Goal: Task Accomplishment & Management: Use online tool/utility

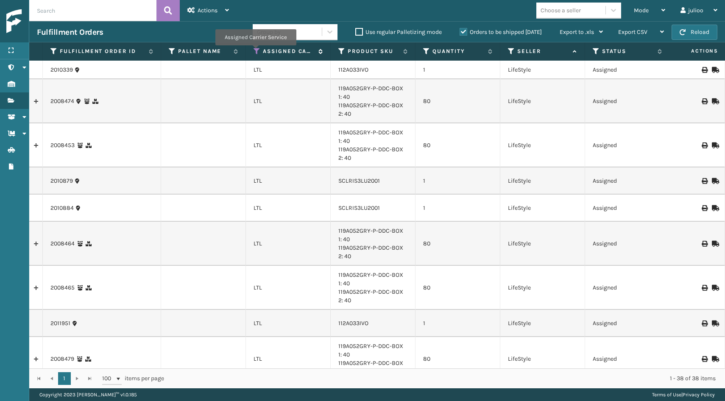
click at [256, 52] on icon at bounding box center [257, 52] width 7 height 8
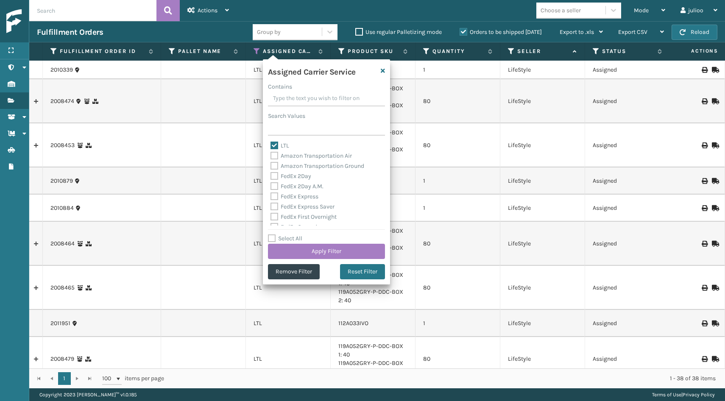
click at [274, 238] on label "Select All" at bounding box center [285, 238] width 34 height 7
click at [274, 235] on input "Select All" at bounding box center [331, 234] width 127 height 1
checkbox input "true"
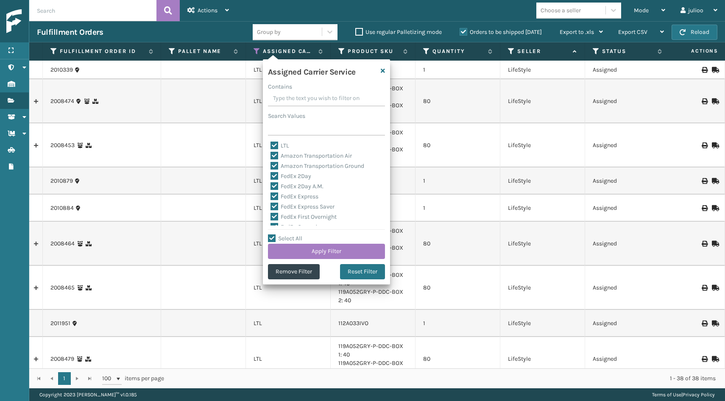
checkbox input "true"
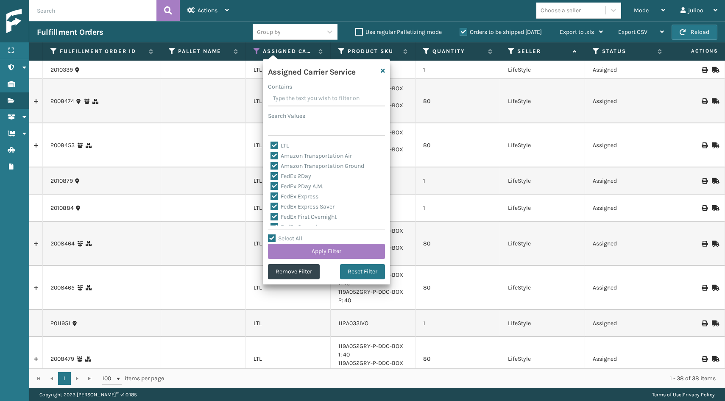
checkbox input "true"
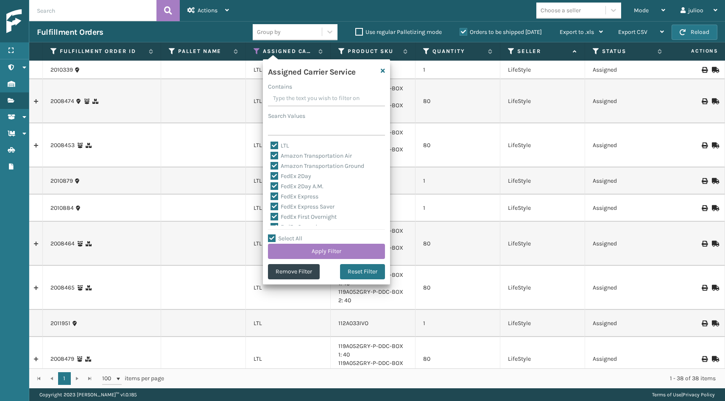
checkbox input "true"
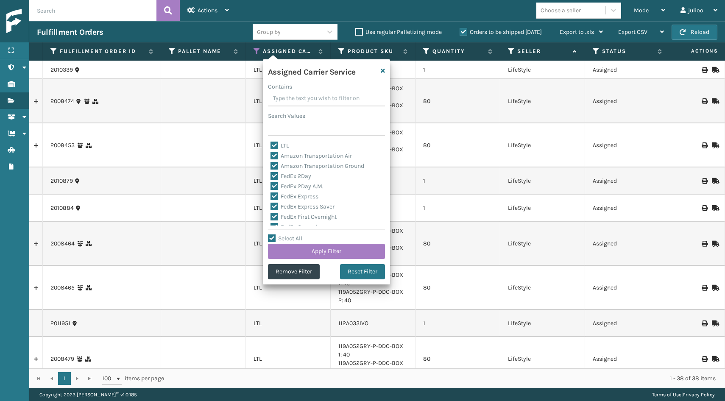
checkbox input "true"
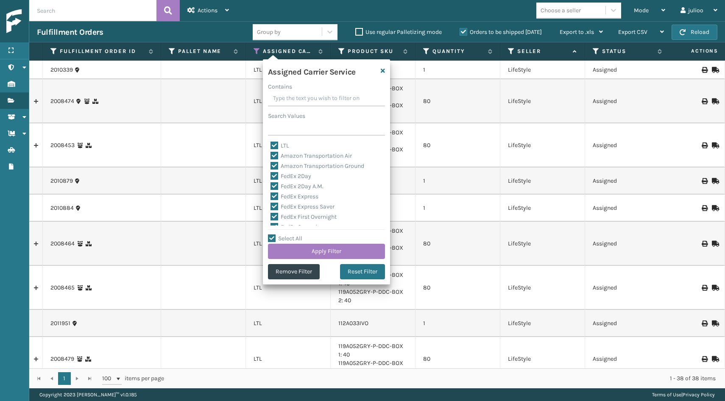
checkbox input "true"
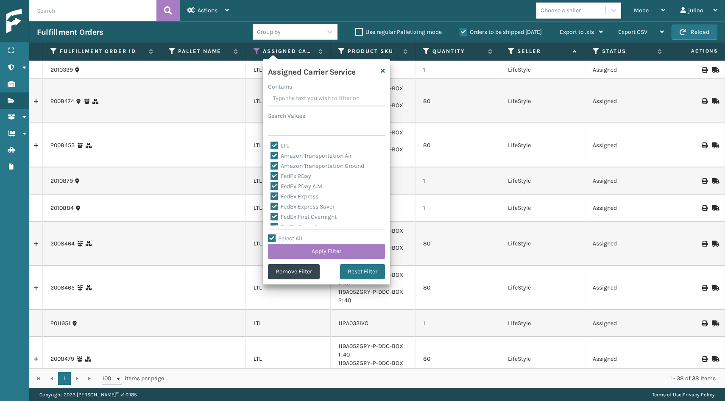
checkbox input "true"
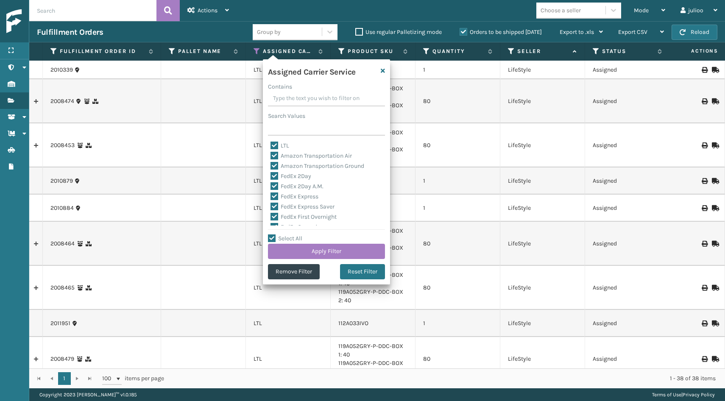
click at [279, 145] on label "LTL" at bounding box center [280, 145] width 19 height 7
click at [271, 145] on input "LTL" at bounding box center [271, 144] width 0 height 6
checkbox input "false"
click at [309, 248] on button "Apply Filter" at bounding box center [326, 251] width 117 height 15
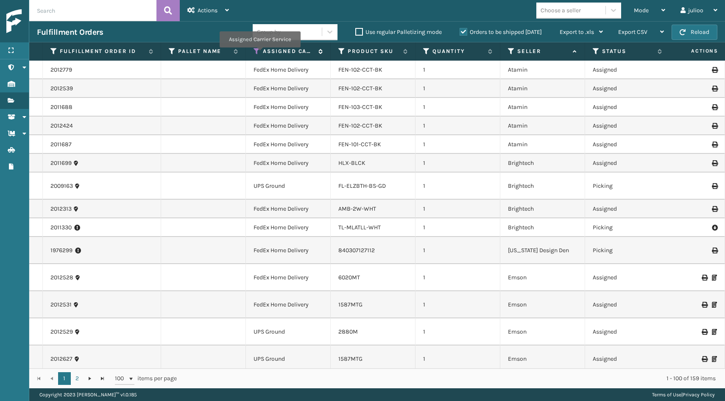
click at [259, 53] on icon at bounding box center [257, 52] width 7 height 8
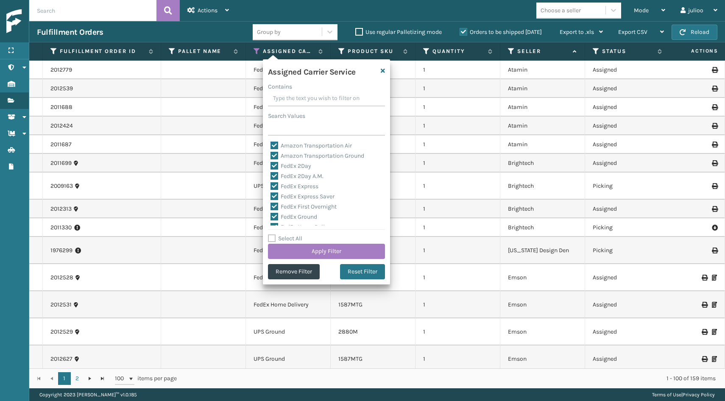
click at [272, 239] on label "Select All" at bounding box center [285, 238] width 34 height 7
click at [272, 235] on input "Select All" at bounding box center [331, 234] width 127 height 1
checkbox input "true"
click at [272, 239] on label "Select All" at bounding box center [285, 238] width 34 height 7
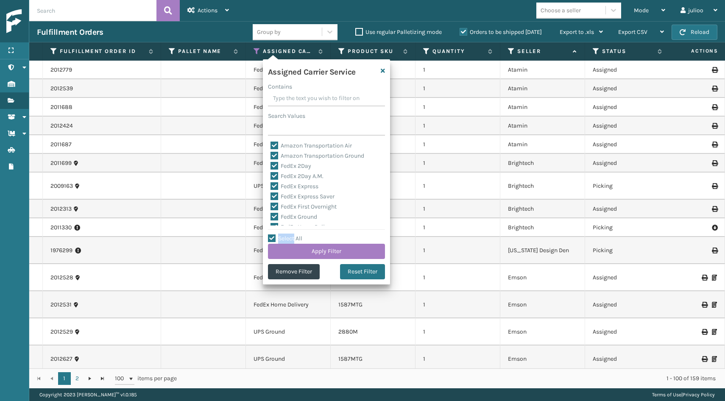
click at [272, 235] on input "Select All" at bounding box center [331, 234] width 127 height 1
checkbox input "false"
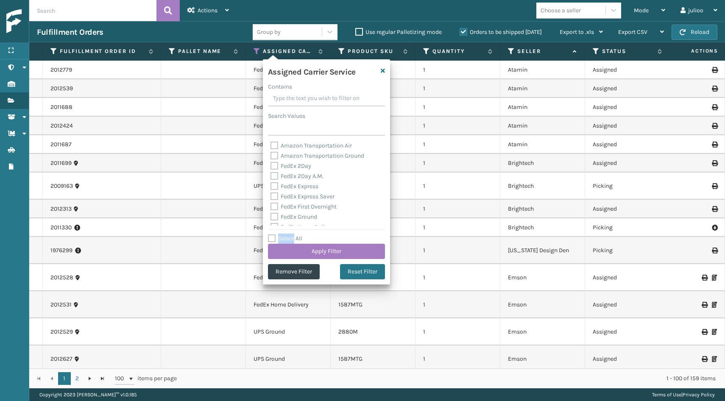
checkbox input "false"
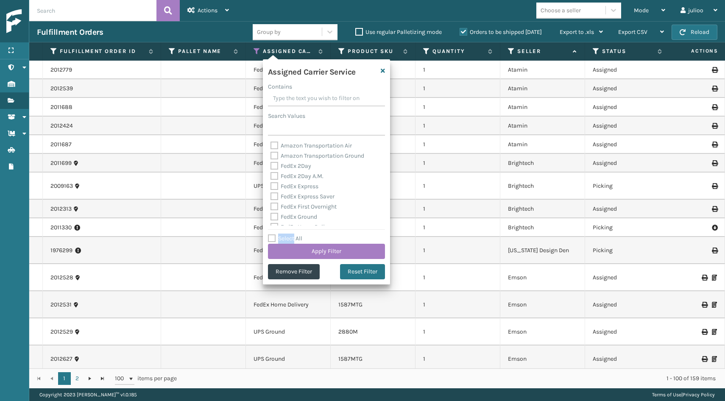
checkbox input "false"
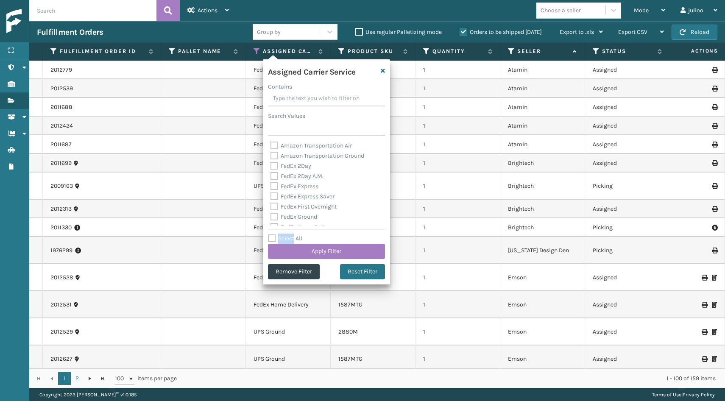
checkbox input "false"
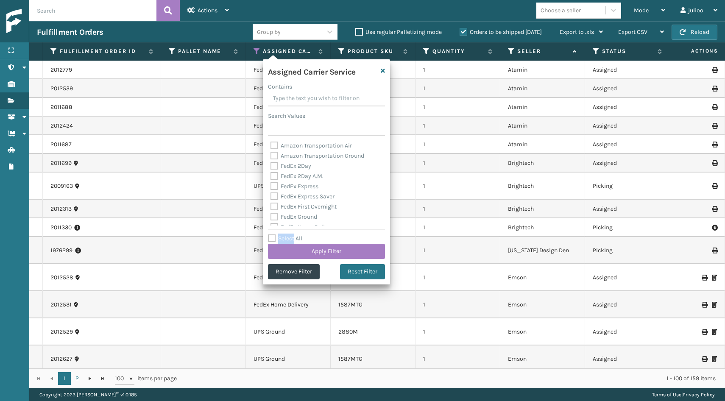
checkbox input "false"
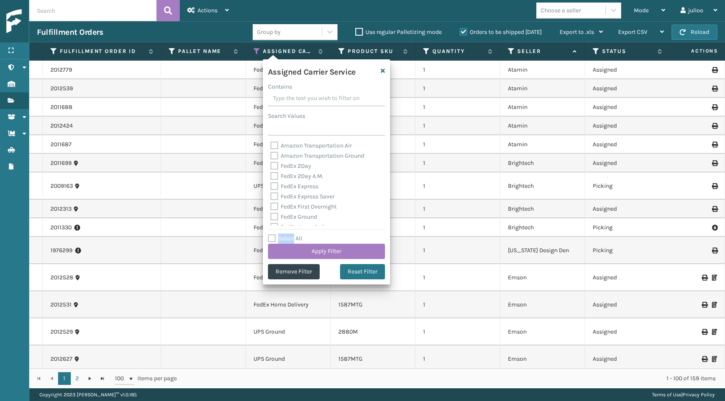
checkbox input "false"
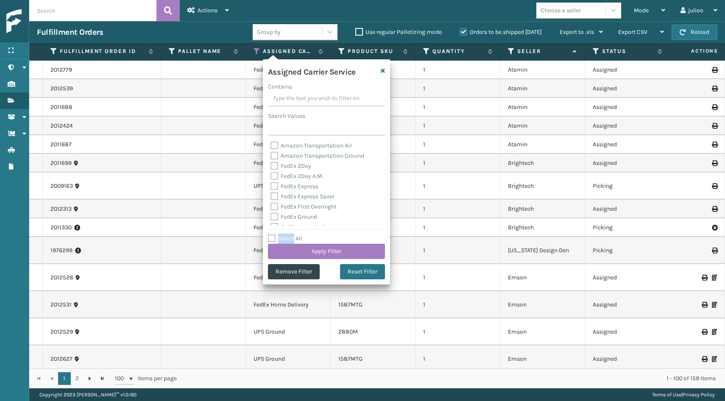
checkbox input "false"
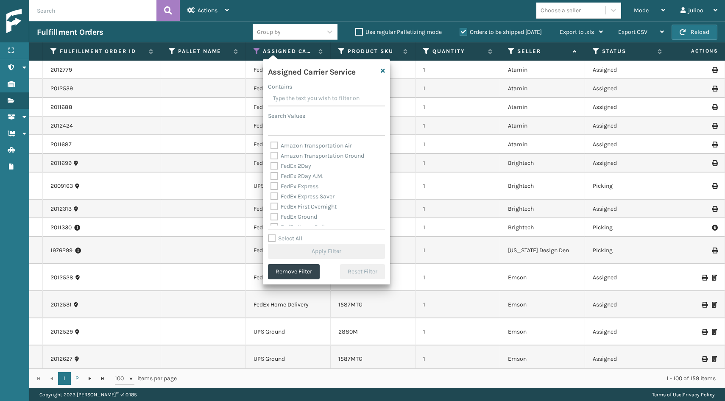
click at [275, 167] on label "FedEx 2Day" at bounding box center [291, 165] width 41 height 7
click at [271, 167] on input "FedEx 2Day" at bounding box center [271, 164] width 0 height 6
checkbox input "true"
click at [274, 178] on label "FedEx 2Day A.M." at bounding box center [297, 176] width 53 height 7
click at [271, 177] on input "FedEx 2Day A.M." at bounding box center [271, 174] width 0 height 6
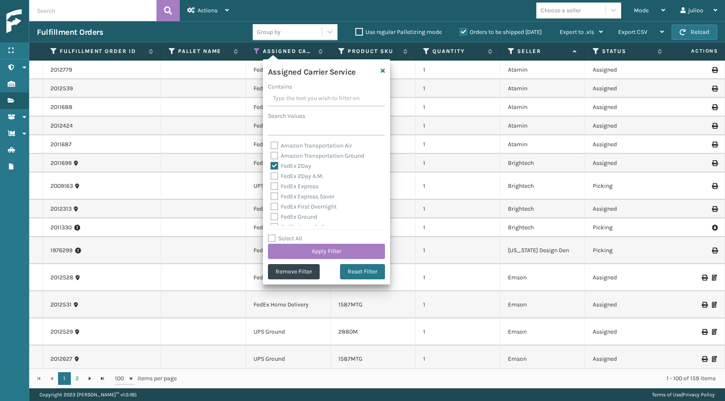
checkbox input "true"
click at [274, 189] on label "FedEx Express" at bounding box center [295, 186] width 48 height 7
click at [271, 187] on input "FedEx Express" at bounding box center [271, 185] width 0 height 6
checkbox input "true"
click at [274, 193] on label "FedEx Express Saver" at bounding box center [303, 196] width 64 height 7
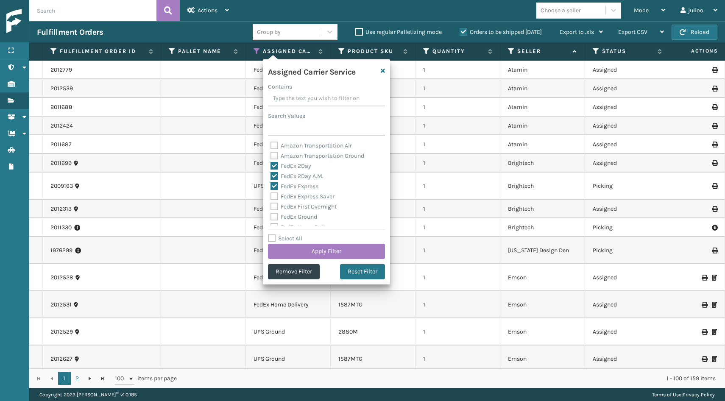
click at [271, 193] on input "FedEx Express Saver" at bounding box center [271, 195] width 0 height 6
click at [274, 200] on label "FedEx Express Saver" at bounding box center [303, 196] width 64 height 7
click at [271, 197] on input "FedEx Express Saver" at bounding box center [271, 195] width 0 height 6
click at [274, 196] on label "FedEx Express Saver" at bounding box center [303, 196] width 64 height 7
click at [271, 196] on input "FedEx Express Saver" at bounding box center [271, 195] width 0 height 6
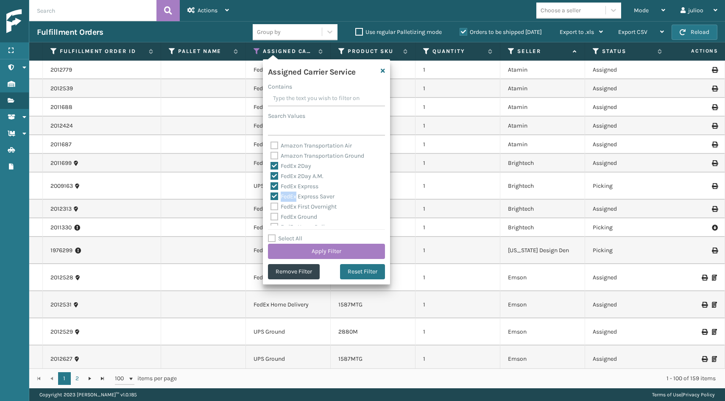
checkbox input "true"
click at [274, 159] on label "FedEx First Overnight" at bounding box center [304, 157] width 66 height 7
click at [271, 159] on input "FedEx First Overnight" at bounding box center [271, 156] width 0 height 6
checkbox input "true"
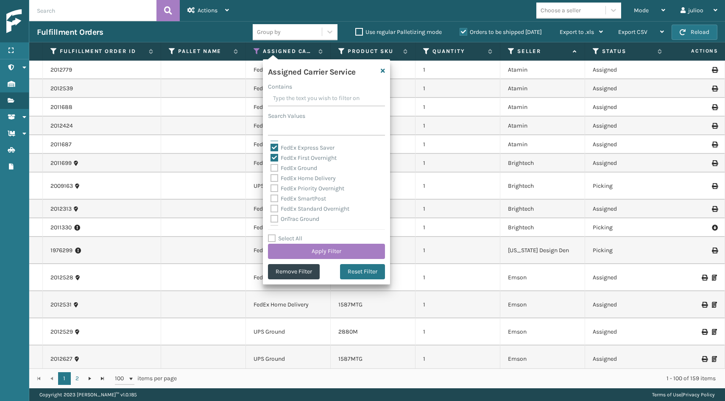
click at [274, 168] on label "FedEx Ground" at bounding box center [294, 168] width 47 height 7
click at [271, 168] on input "FedEx Ground" at bounding box center [271, 166] width 0 height 6
checkbox input "true"
click at [274, 176] on label "FedEx Home Delivery" at bounding box center [303, 178] width 65 height 7
click at [271, 176] on input "FedEx Home Delivery" at bounding box center [271, 177] width 0 height 6
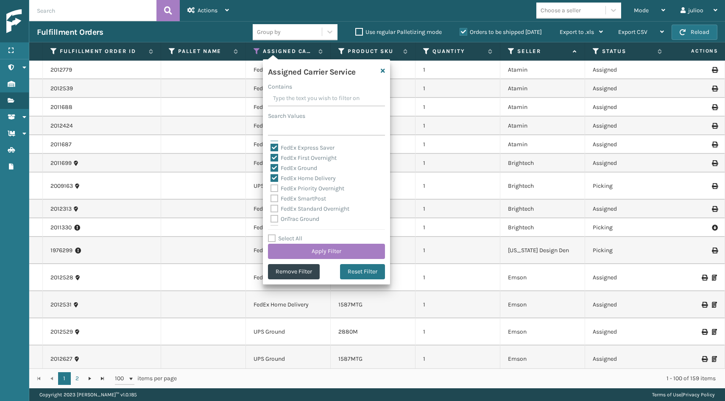
checkbox input "true"
click at [274, 187] on label "FedEx Priority Overnight" at bounding box center [308, 188] width 74 height 7
click at [271, 187] on input "FedEx Priority Overnight" at bounding box center [271, 187] width 0 height 6
checkbox input "true"
click at [274, 197] on label "FedEx SmartPost" at bounding box center [299, 198] width 56 height 7
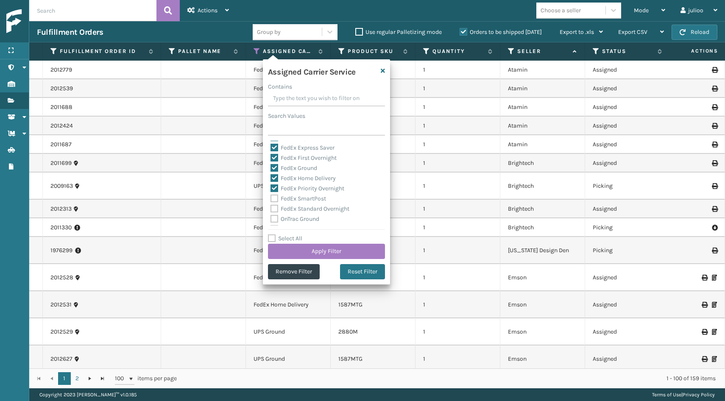
click at [271, 197] on input "FedEx SmartPost" at bounding box center [271, 197] width 0 height 6
checkbox input "true"
click at [274, 207] on label "FedEx Standard Overnight" at bounding box center [310, 208] width 79 height 7
click at [271, 207] on input "FedEx Standard Overnight" at bounding box center [271, 207] width 0 height 6
checkbox input "true"
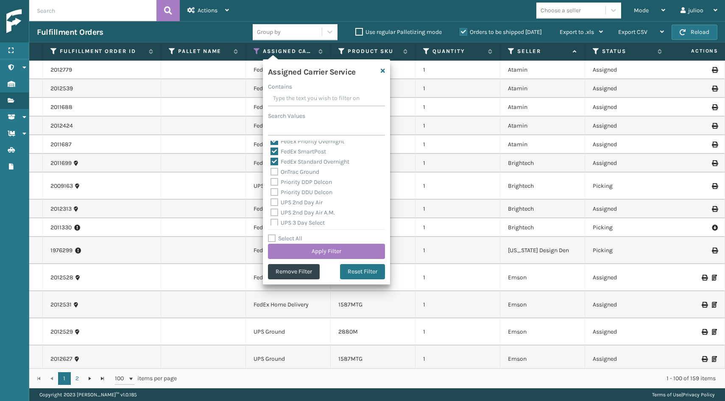
scroll to position [101, 0]
click at [313, 251] on button "Apply Filter" at bounding box center [326, 251] width 117 height 15
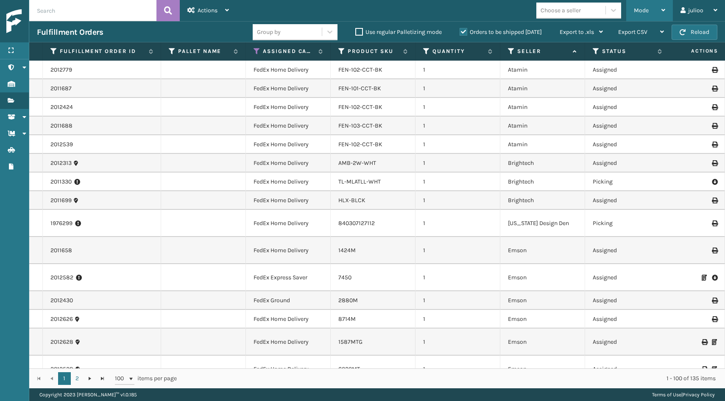
click at [649, 3] on div "Mode" at bounding box center [649, 10] width 31 height 21
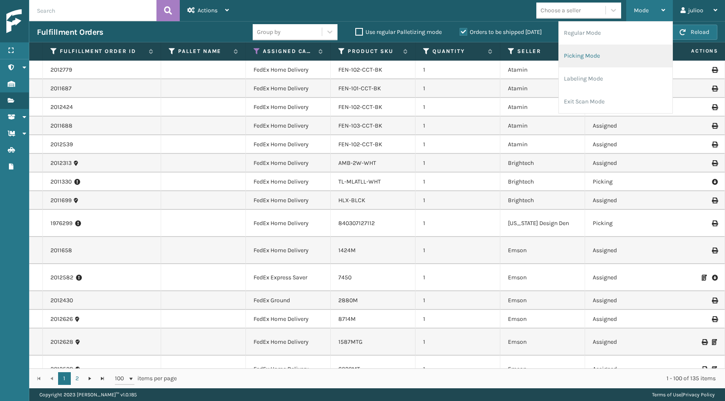
click at [621, 50] on li "Picking Mode" at bounding box center [616, 56] width 114 height 23
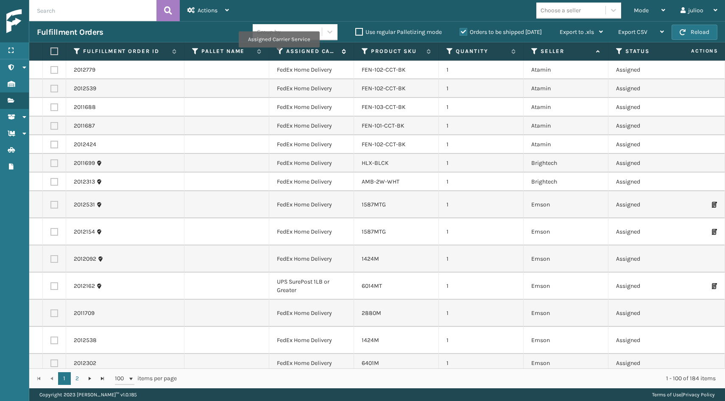
click at [279, 53] on icon at bounding box center [280, 52] width 7 height 8
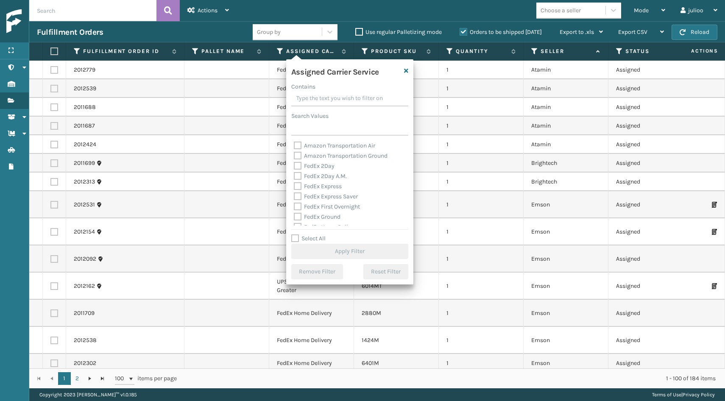
click at [298, 169] on label "FedEx 2Day" at bounding box center [314, 165] width 41 height 7
click at [294, 167] on input "FedEx 2Day" at bounding box center [294, 164] width 0 height 6
checkbox input "true"
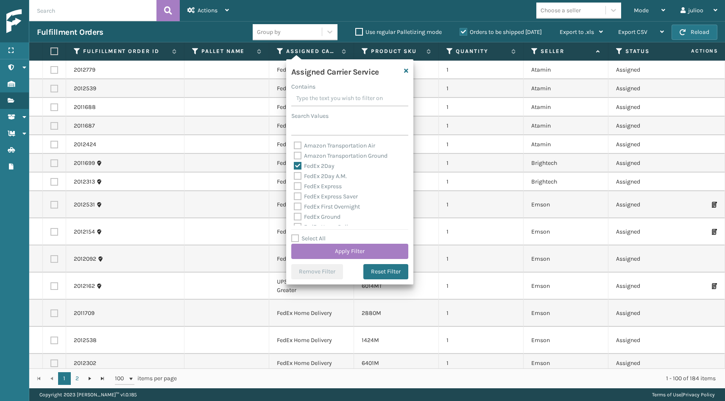
click at [299, 179] on label "FedEx 2Day A.M." at bounding box center [320, 176] width 53 height 7
click at [294, 177] on input "FedEx 2Day A.M." at bounding box center [294, 174] width 0 height 6
checkbox input "true"
click at [298, 185] on label "FedEx Express" at bounding box center [318, 186] width 48 height 7
click at [294, 185] on input "FedEx Express" at bounding box center [294, 185] width 0 height 6
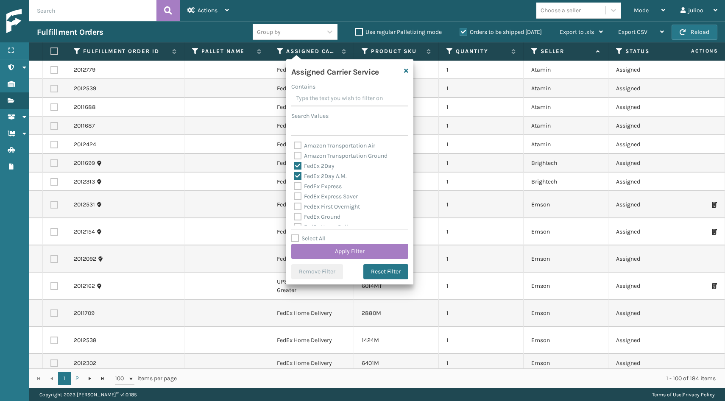
checkbox input "true"
click at [296, 194] on label "FedEx Express Saver" at bounding box center [326, 196] width 64 height 7
click at [294, 194] on input "FedEx Express Saver" at bounding box center [294, 195] width 0 height 6
checkbox input "true"
click at [296, 207] on label "FedEx First Overnight" at bounding box center [327, 206] width 66 height 7
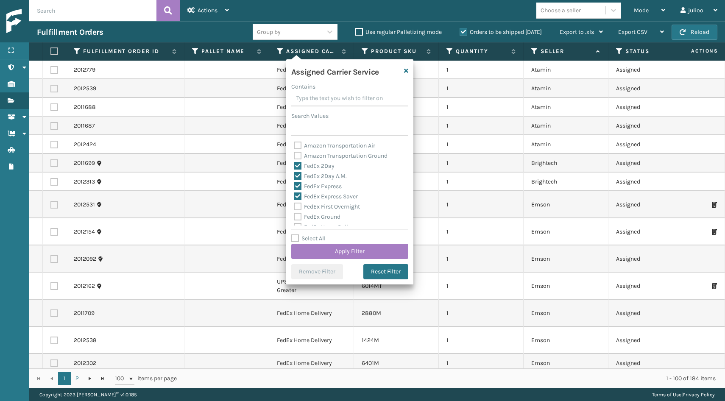
click at [294, 207] on input "FedEx First Overnight" at bounding box center [294, 205] width 0 height 6
checkbox input "true"
click at [297, 173] on label "FedEx Ground" at bounding box center [317, 172] width 47 height 7
click at [294, 173] on input "FedEx Ground" at bounding box center [294, 171] width 0 height 6
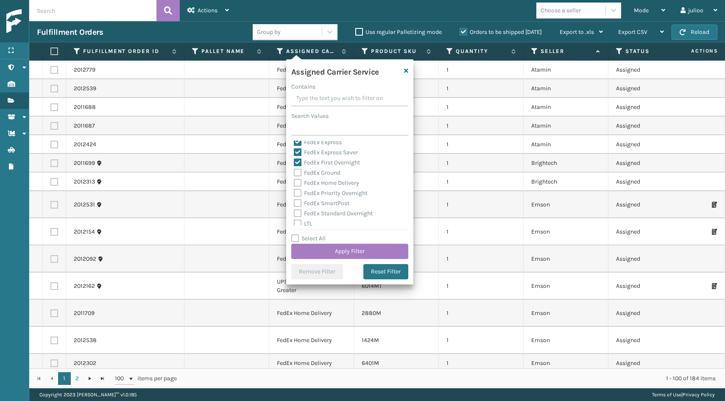
checkbox input "true"
click at [296, 182] on label "FedEx Home Delivery" at bounding box center [326, 182] width 65 height 7
click at [294, 182] on input "FedEx Home Delivery" at bounding box center [294, 181] width 0 height 6
checkbox input "true"
click at [297, 192] on label "FedEx Priority Overnight" at bounding box center [331, 193] width 74 height 7
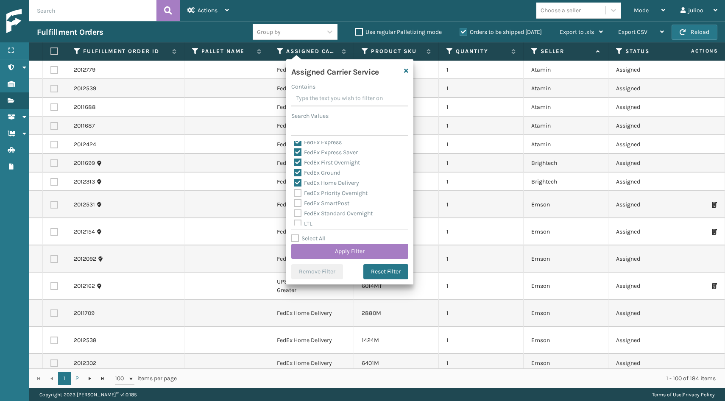
click at [294, 192] on input "FedEx Priority Overnight" at bounding box center [294, 191] width 0 height 6
checkbox input "true"
click at [297, 210] on label "FedEx Standard Overnight" at bounding box center [333, 213] width 79 height 7
click at [294, 210] on input "FedEx Standard Overnight" at bounding box center [294, 212] width 0 height 6
checkbox input "true"
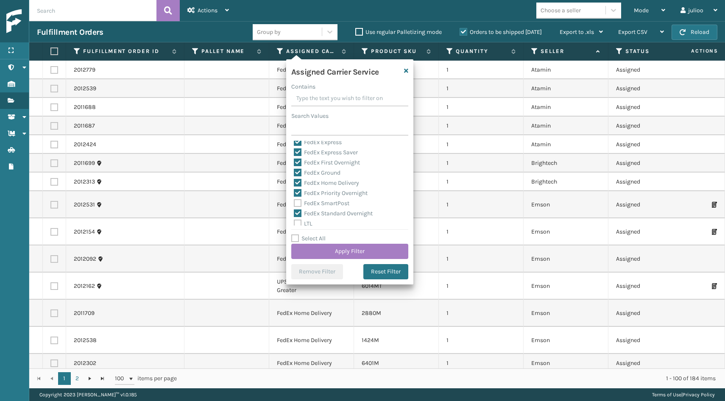
click at [297, 203] on label "FedEx SmartPost" at bounding box center [322, 203] width 56 height 7
click at [294, 203] on input "FedEx SmartPost" at bounding box center [294, 202] width 0 height 6
checkbox input "true"
click at [332, 252] on button "Apply Filter" at bounding box center [349, 251] width 117 height 15
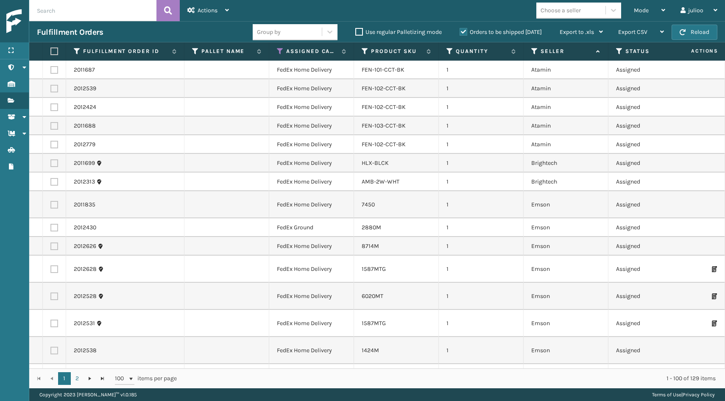
click at [48, 50] on th at bounding box center [54, 51] width 23 height 18
click at [53, 50] on label at bounding box center [52, 52] width 5 height 8
click at [51, 50] on input "checkbox" at bounding box center [50, 52] width 0 height 6
checkbox input "true"
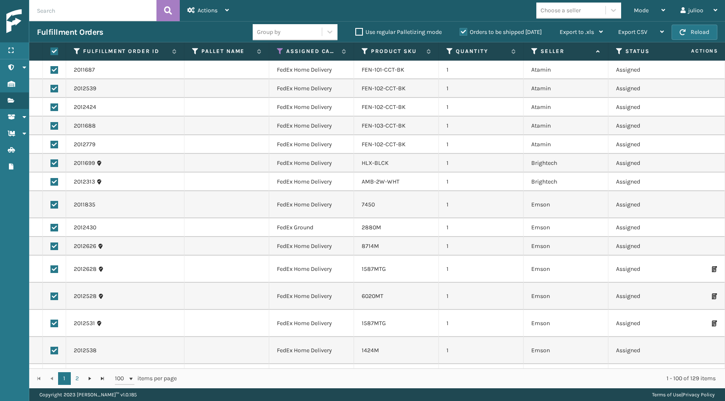
checkbox input "true"
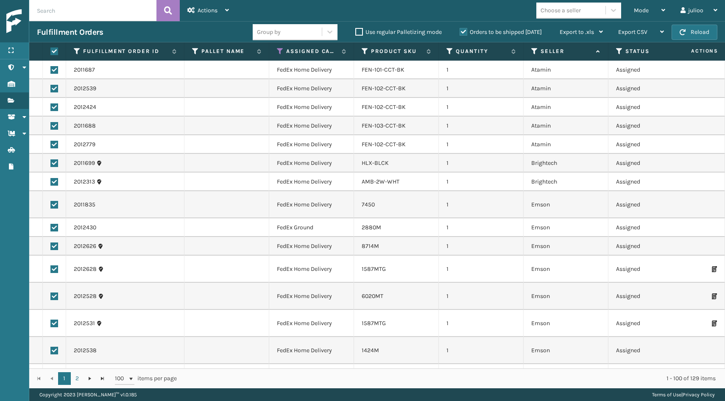
checkbox input "true"
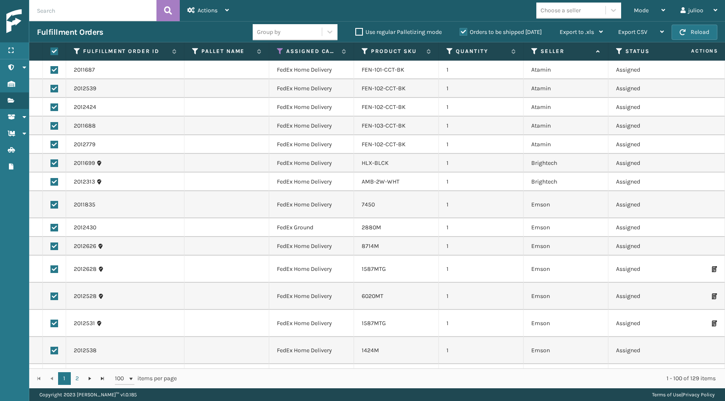
checkbox input "true"
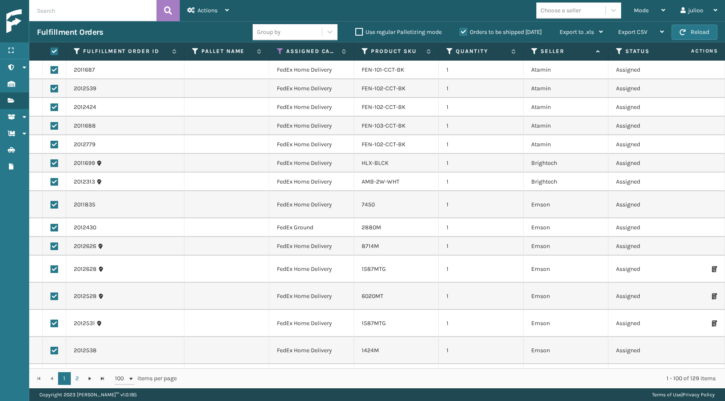
checkbox input "true"
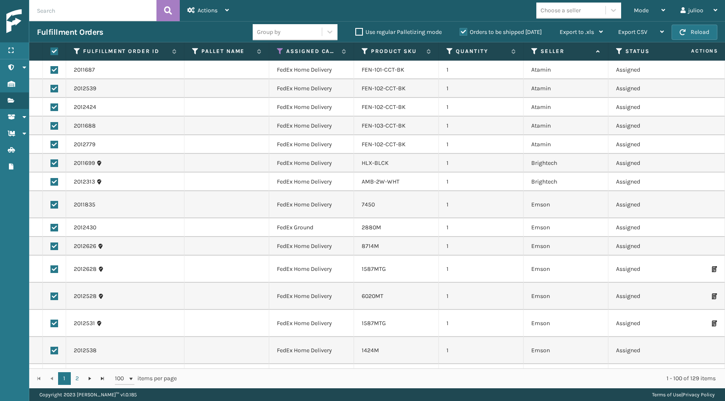
checkbox input "true"
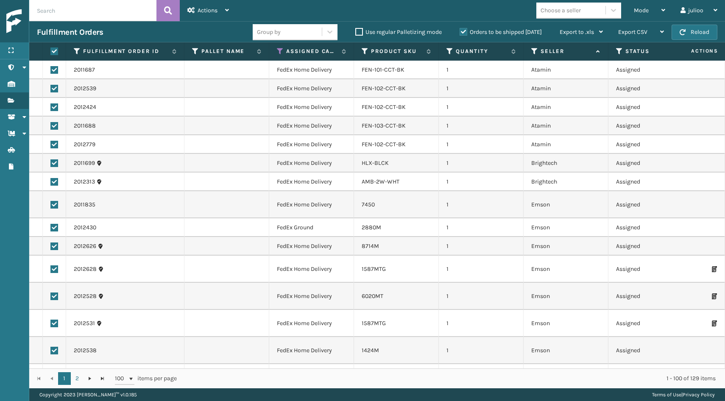
checkbox input "true"
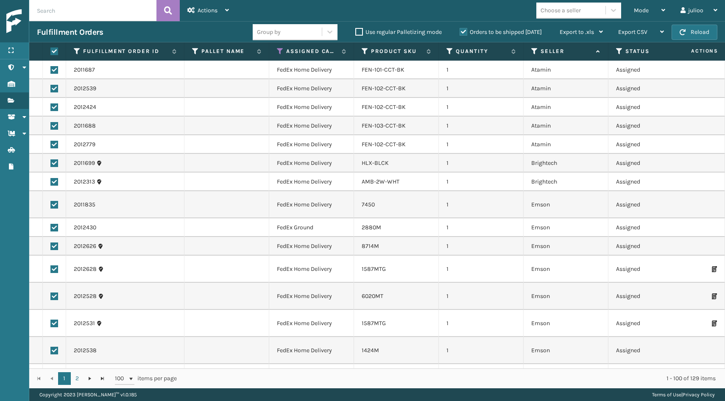
checkbox input "true"
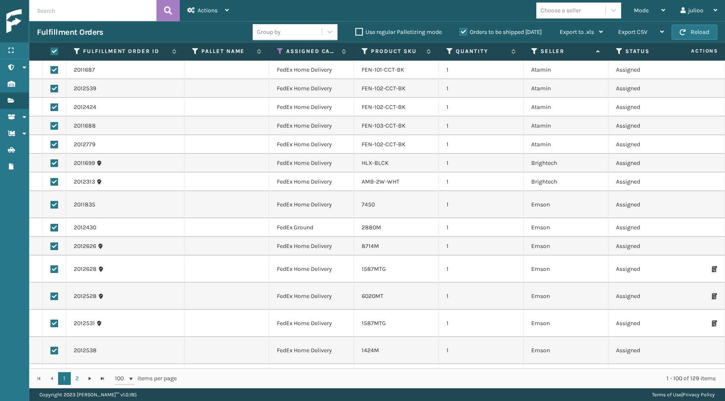
checkbox input "true"
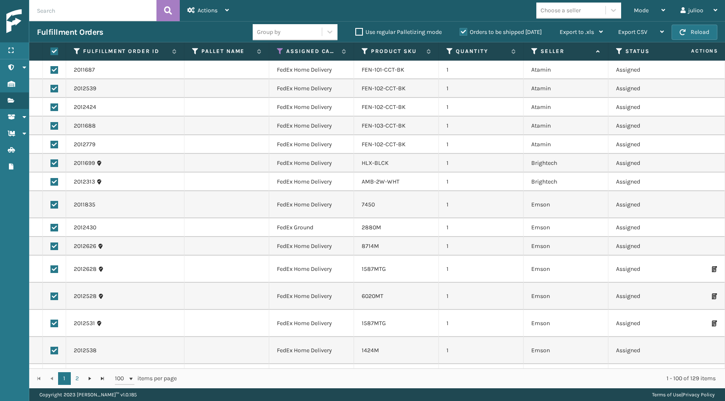
checkbox input "true"
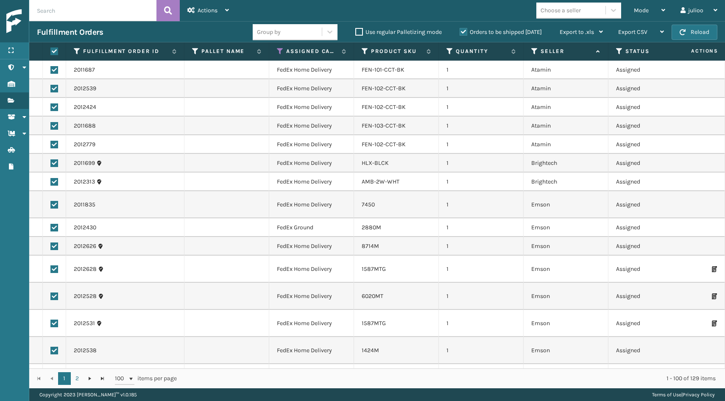
checkbox input "true"
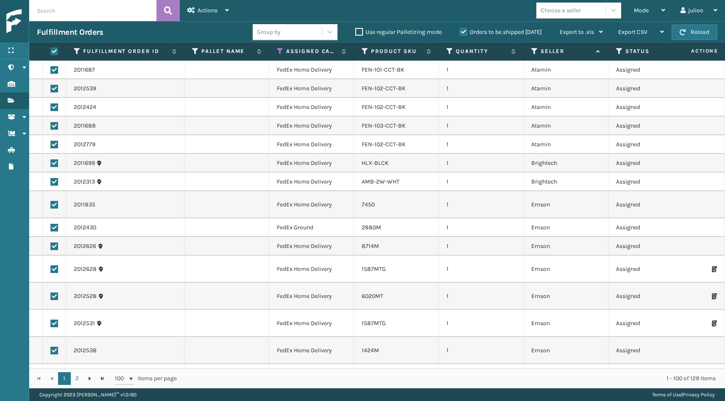
checkbox input "true"
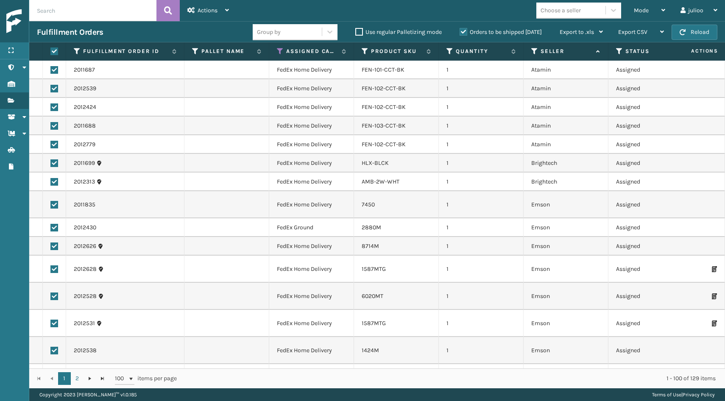
checkbox input "true"
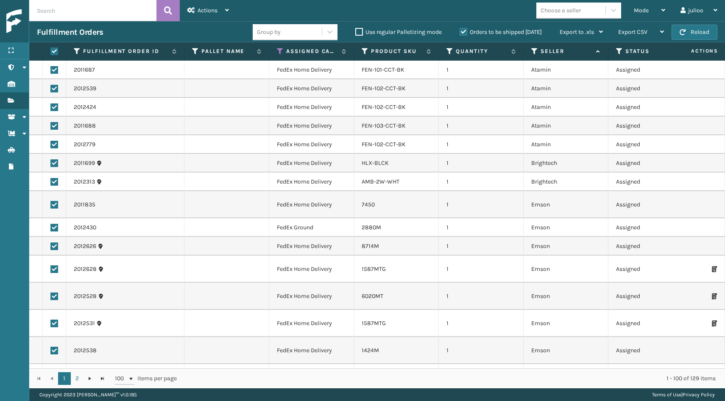
checkbox input "true"
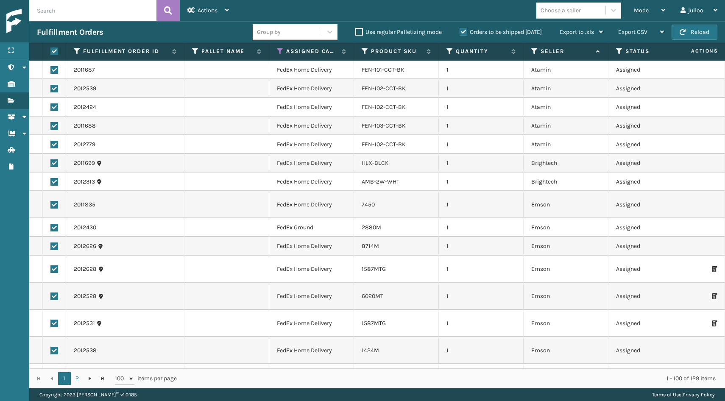
checkbox input "true"
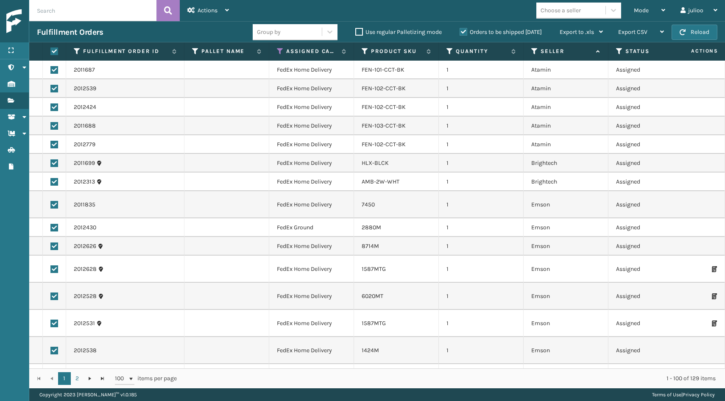
checkbox input "true"
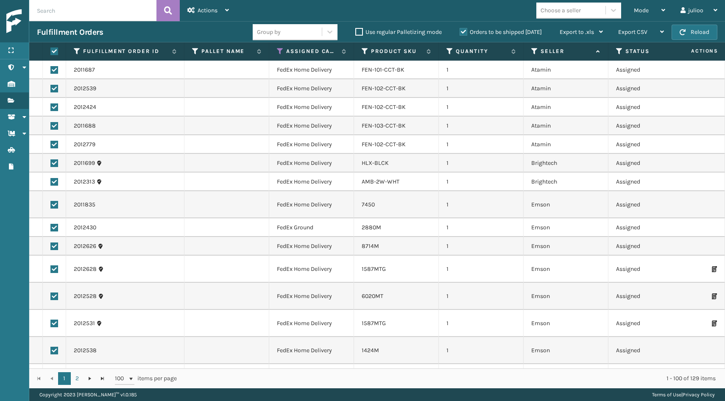
checkbox input "true"
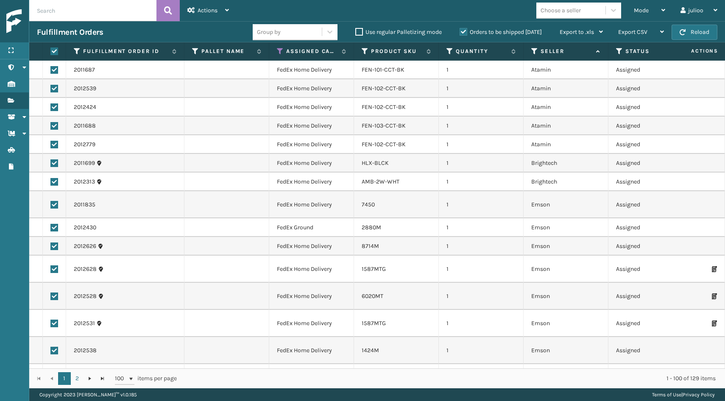
checkbox input "true"
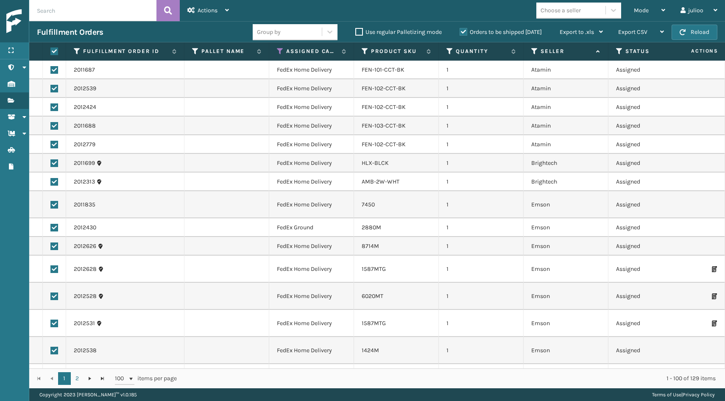
checkbox input "true"
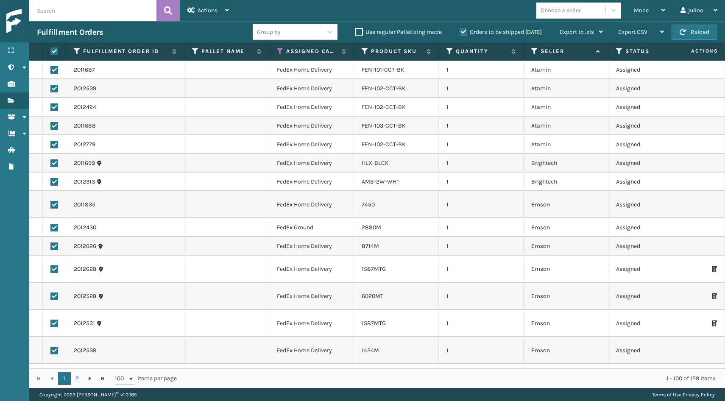
checkbox input "true"
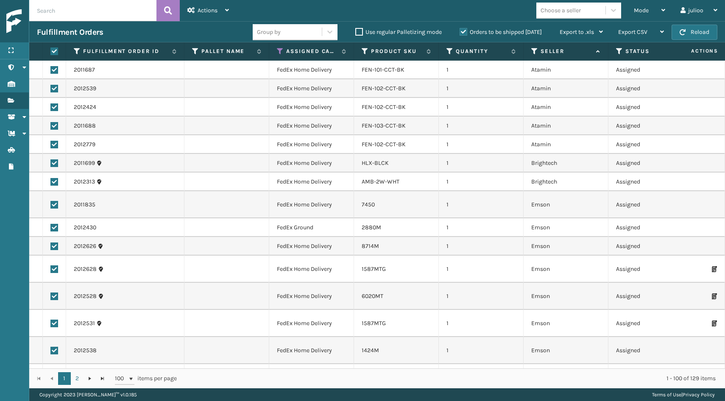
checkbox input "true"
click at [203, 12] on span "Actions" at bounding box center [208, 10] width 20 height 7
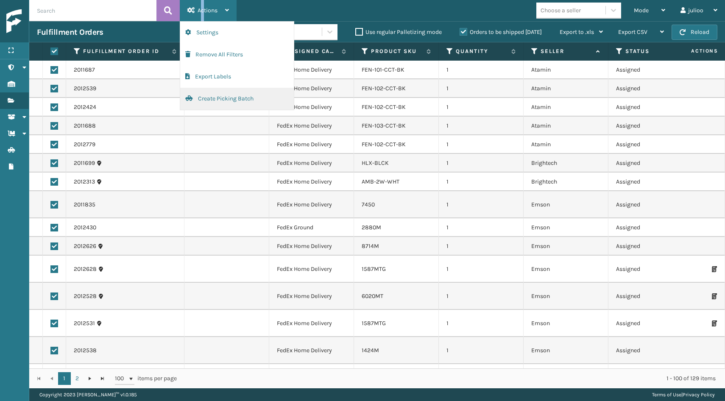
click at [209, 101] on button "Create Picking Batch" at bounding box center [237, 99] width 114 height 22
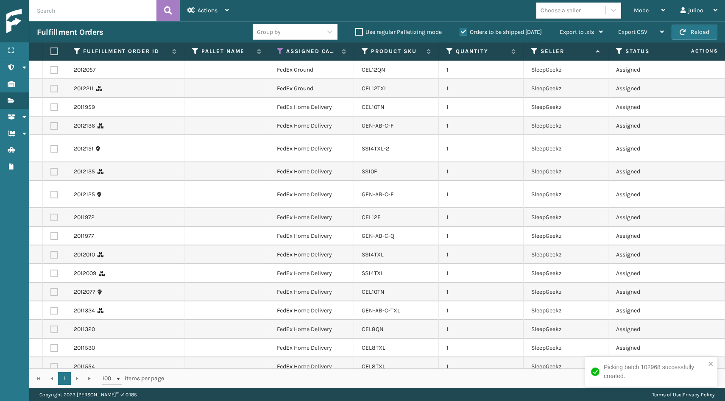
click at [56, 52] on label at bounding box center [52, 52] width 5 height 8
click at [51, 52] on input "checkbox" at bounding box center [50, 52] width 0 height 6
checkbox input "true"
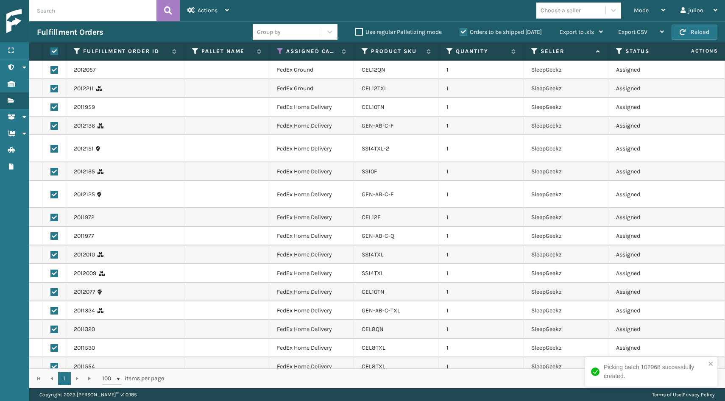
checkbox input "true"
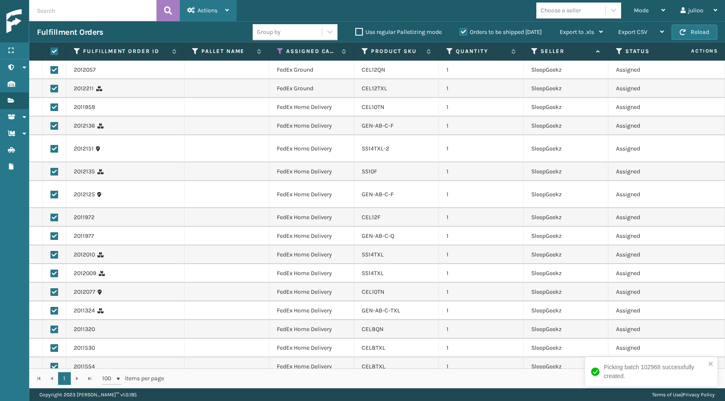
click at [202, 16] on div "Actions" at bounding box center [209, 10] width 42 height 21
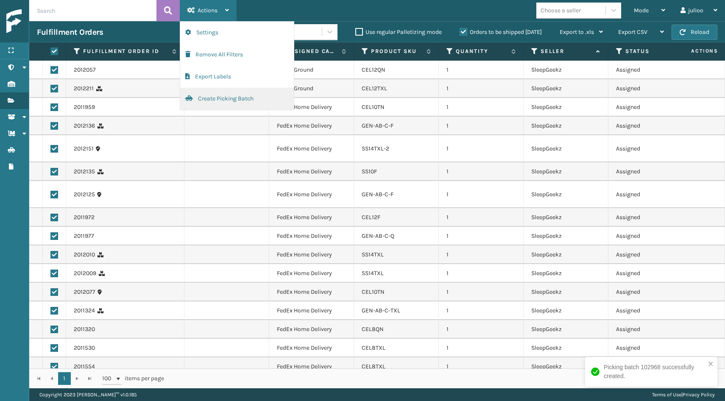
click at [215, 97] on button "Create Picking Batch" at bounding box center [237, 99] width 114 height 22
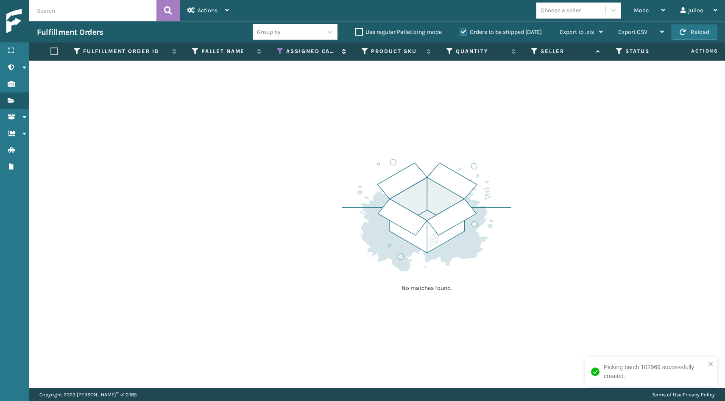
click at [280, 53] on icon at bounding box center [280, 52] width 7 height 8
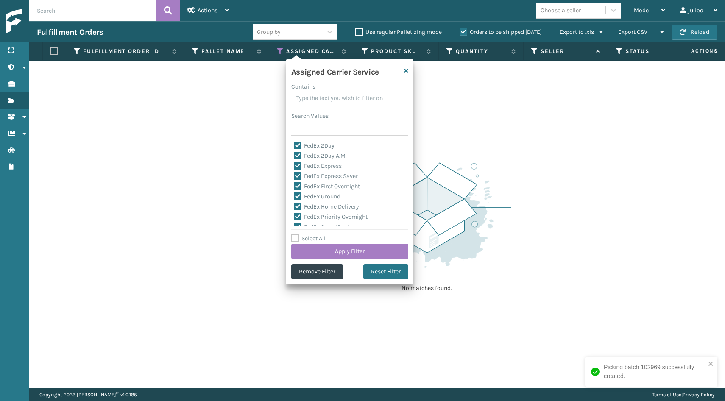
click at [297, 236] on label "Select All" at bounding box center [308, 238] width 34 height 7
click at [297, 235] on input "Select All" at bounding box center [354, 234] width 127 height 1
click at [300, 207] on label "LTL" at bounding box center [303, 206] width 19 height 7
click at [294, 207] on input "LTL" at bounding box center [294, 205] width 0 height 6
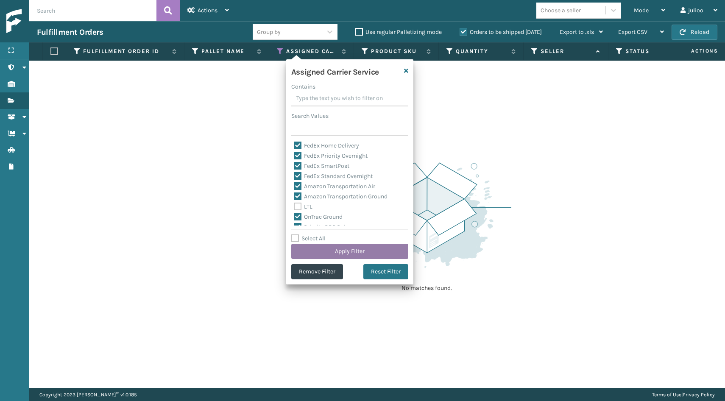
click at [318, 248] on button "Apply Filter" at bounding box center [349, 251] width 117 height 15
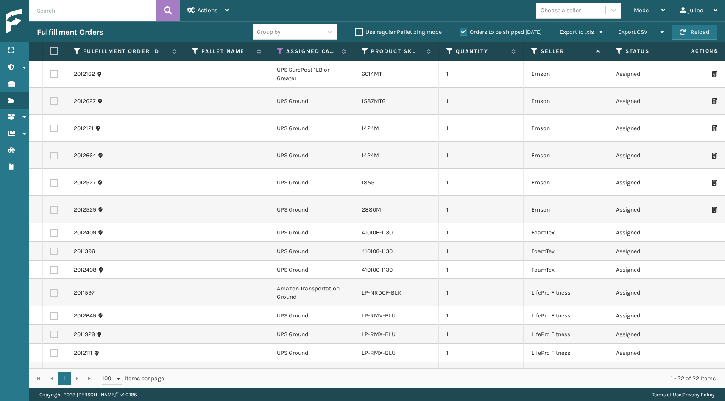
scroll to position [0, 0]
click at [343, 50] on icon at bounding box center [342, 51] width 7 height 5
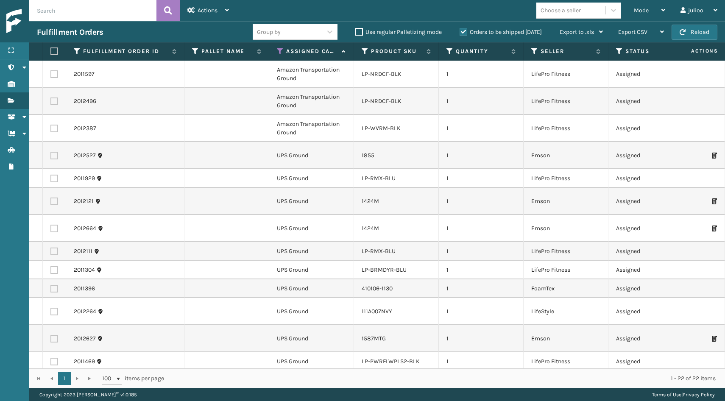
click at [51, 49] on label at bounding box center [52, 52] width 5 height 8
click at [51, 49] on input "checkbox" at bounding box center [50, 52] width 0 height 6
click at [53, 75] on label at bounding box center [54, 74] width 8 height 8
click at [51, 75] on input "checkbox" at bounding box center [50, 73] width 0 height 6
click at [54, 95] on td at bounding box center [54, 101] width 23 height 27
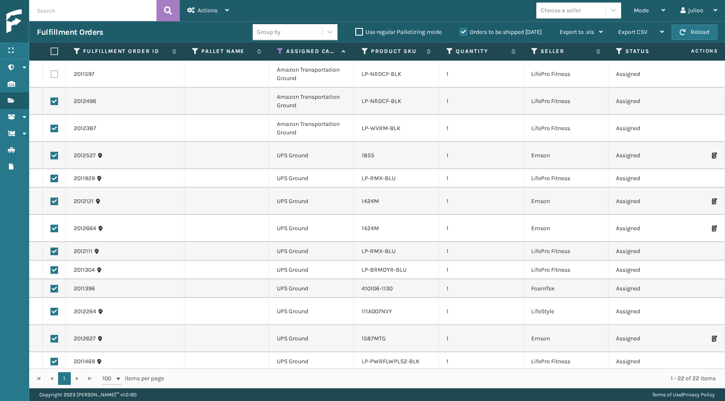
click at [54, 99] on label at bounding box center [54, 102] width 8 height 8
click at [51, 99] on input "checkbox" at bounding box center [50, 101] width 0 height 6
click at [51, 127] on label at bounding box center [54, 129] width 8 height 8
click at [51, 127] on input "checkbox" at bounding box center [50, 128] width 0 height 6
click at [215, 8] on span "Actions" at bounding box center [208, 10] width 20 height 7
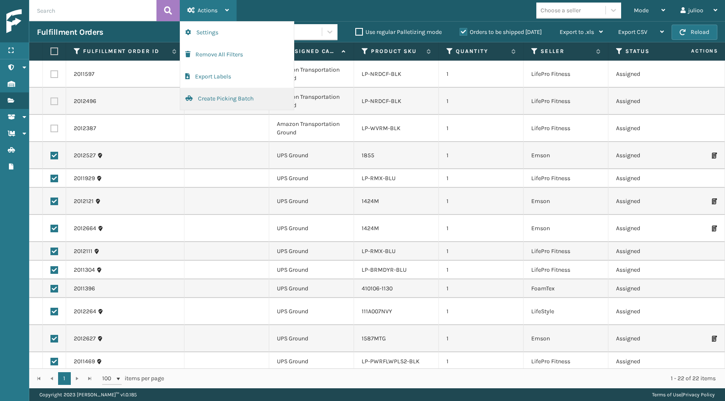
click at [208, 96] on button "Create Picking Batch" at bounding box center [237, 99] width 114 height 22
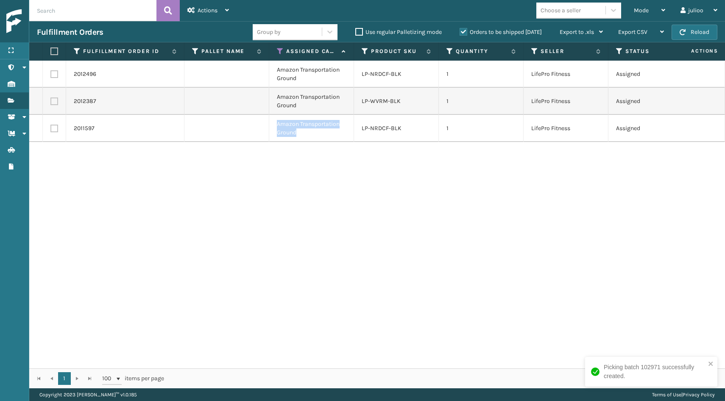
drag, startPoint x: 315, startPoint y: 140, endPoint x: 276, endPoint y: 126, distance: 41.3
click at [276, 126] on td "Amazon Transportation Ground" at bounding box center [311, 128] width 85 height 27
copy td "Amazon Transportation Ground"
click at [54, 50] on label at bounding box center [52, 52] width 5 height 8
click at [51, 50] on input "checkbox" at bounding box center [50, 52] width 0 height 6
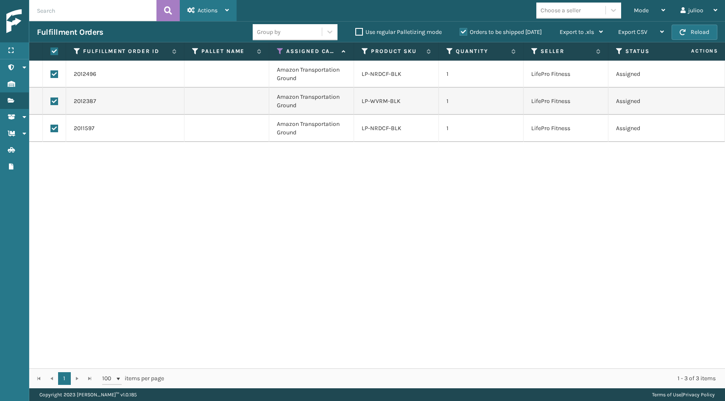
click at [214, 11] on span "Actions" at bounding box center [208, 10] width 20 height 7
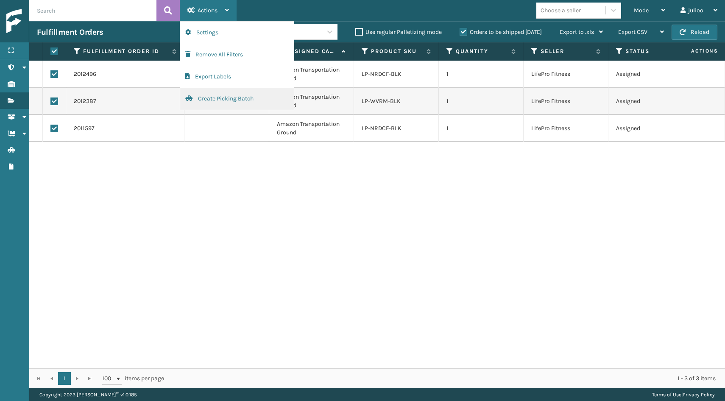
click at [228, 98] on button "Create Picking Batch" at bounding box center [237, 99] width 114 height 22
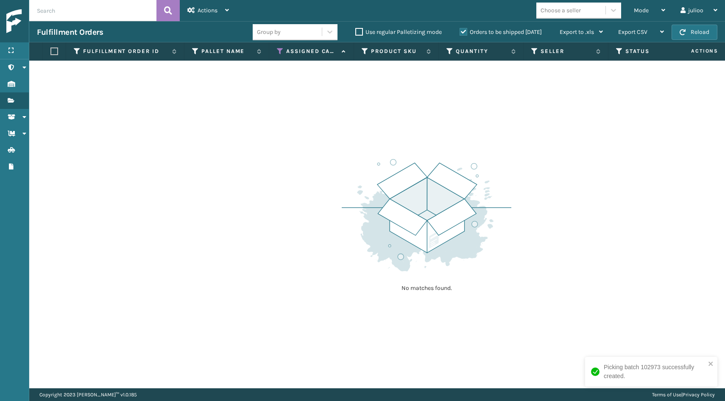
click at [278, 51] on icon at bounding box center [280, 52] width 7 height 8
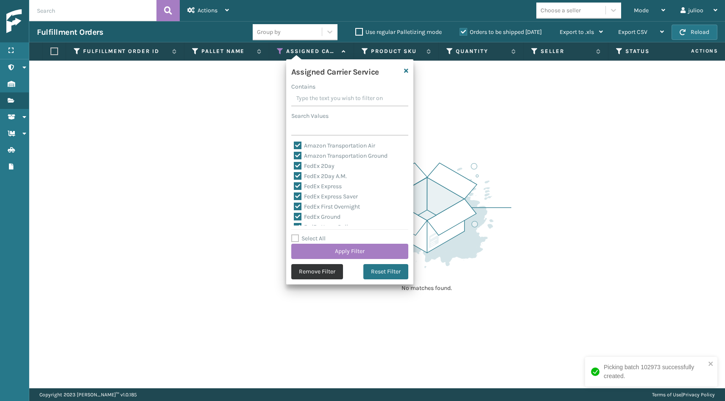
click at [310, 271] on button "Remove Filter" at bounding box center [317, 271] width 52 height 15
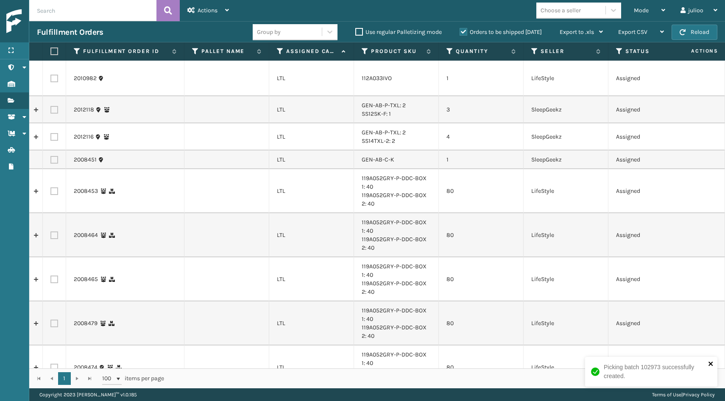
click at [711, 364] on icon "close" at bounding box center [711, 364] width 4 height 4
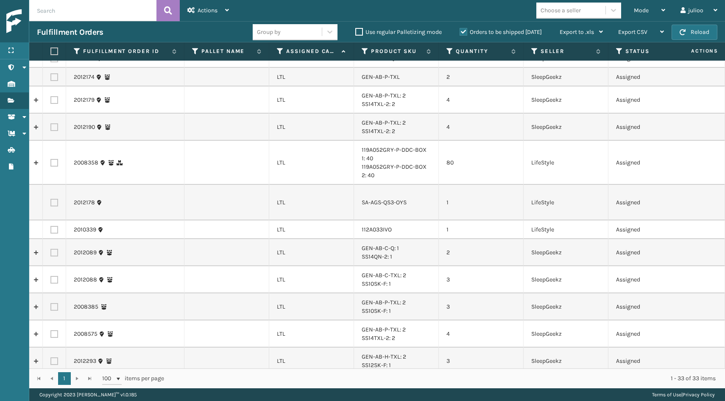
scroll to position [622, 0]
